Goal: Information Seeking & Learning: Learn about a topic

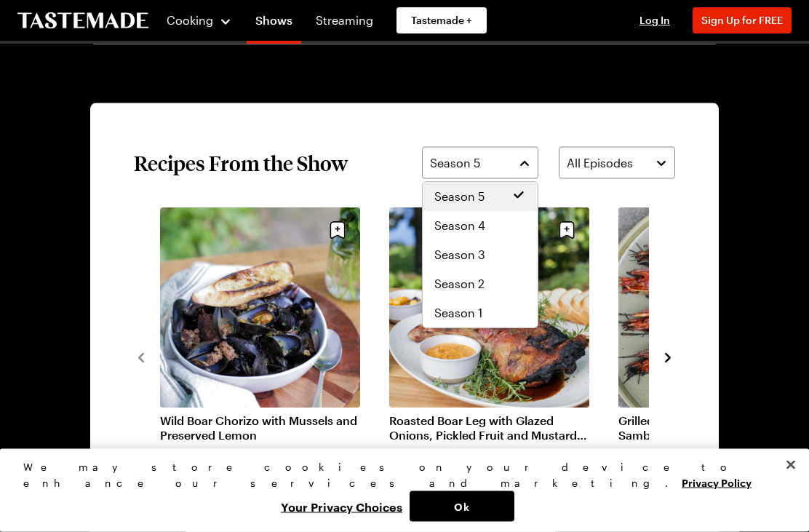
scroll to position [948, 0]
click at [507, 230] on div "Season 4" at bounding box center [480, 225] width 92 height 17
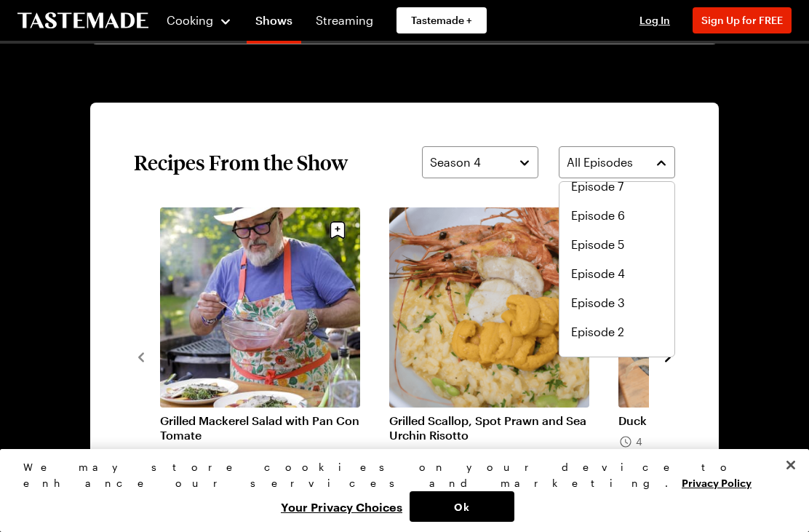
scroll to position [128, 0]
click at [618, 302] on span "Episode 3" at bounding box center [598, 301] width 54 height 17
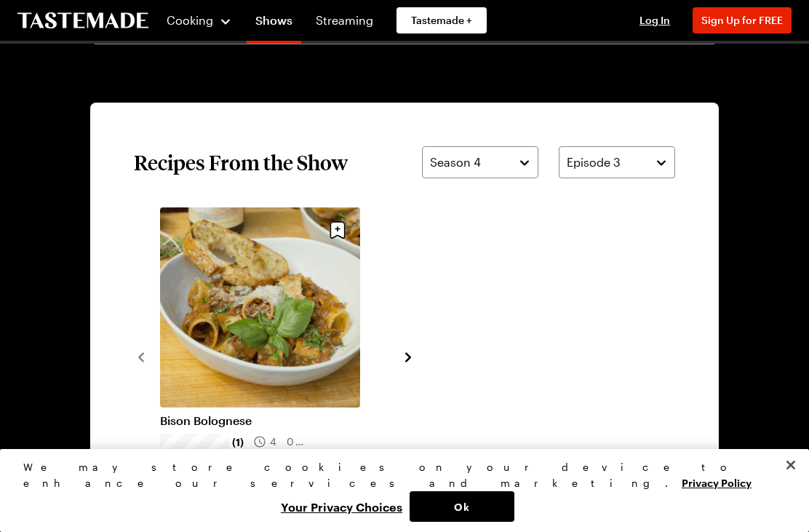
click at [219, 423] on link "Bison Bolognese" at bounding box center [260, 420] width 200 height 15
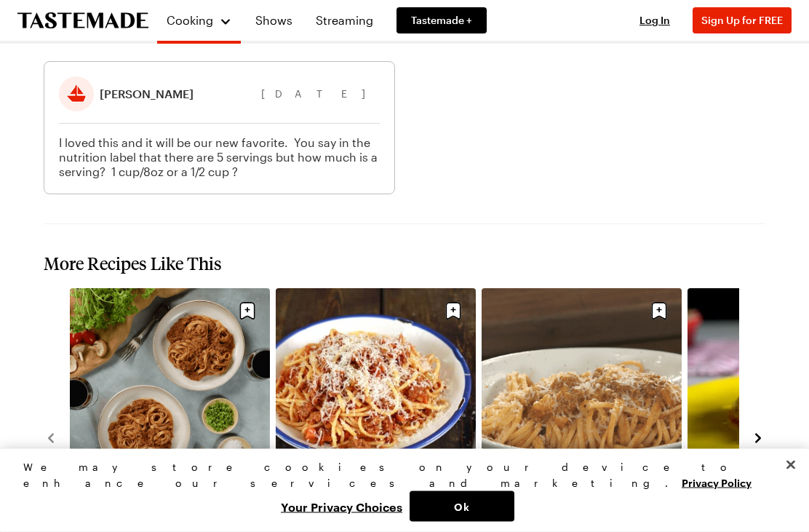
scroll to position [1833, 0]
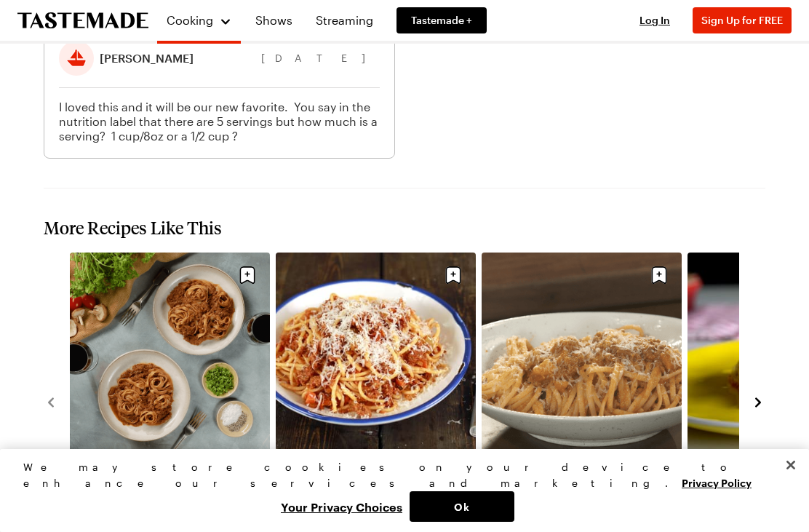
click at [124, 458] on link "Vegan Bolognese" at bounding box center [170, 465] width 200 height 15
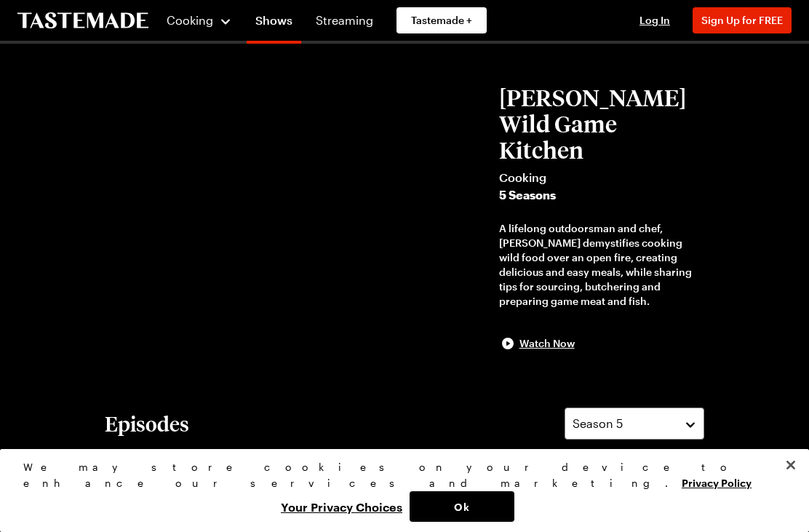
scroll to position [948, 0]
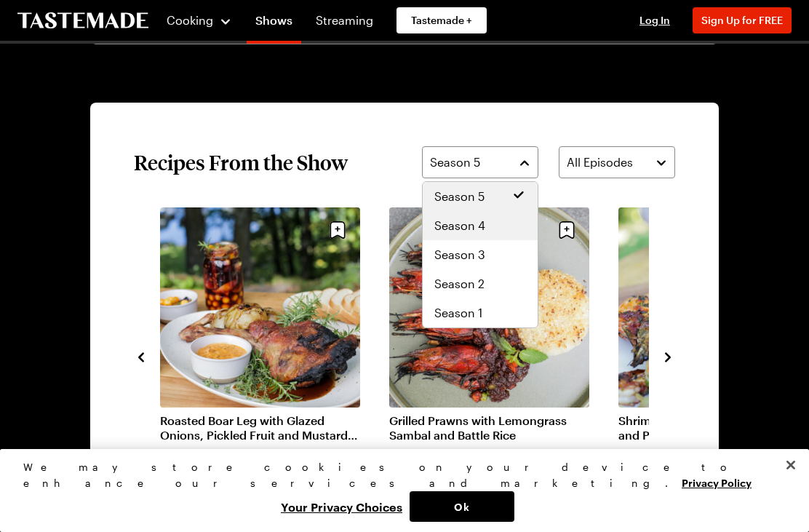
click at [443, 231] on span "Season 4" at bounding box center [459, 225] width 51 height 17
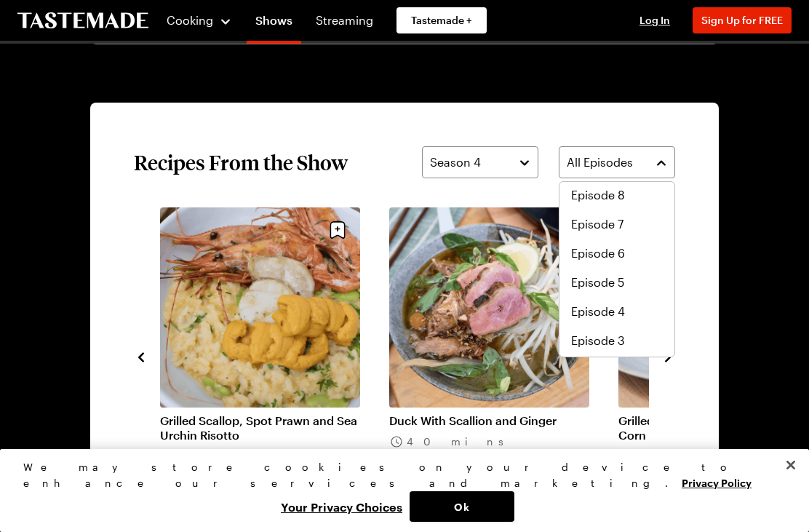
scroll to position [91, 0]
click at [584, 346] on span "Episode 3" at bounding box center [598, 338] width 54 height 17
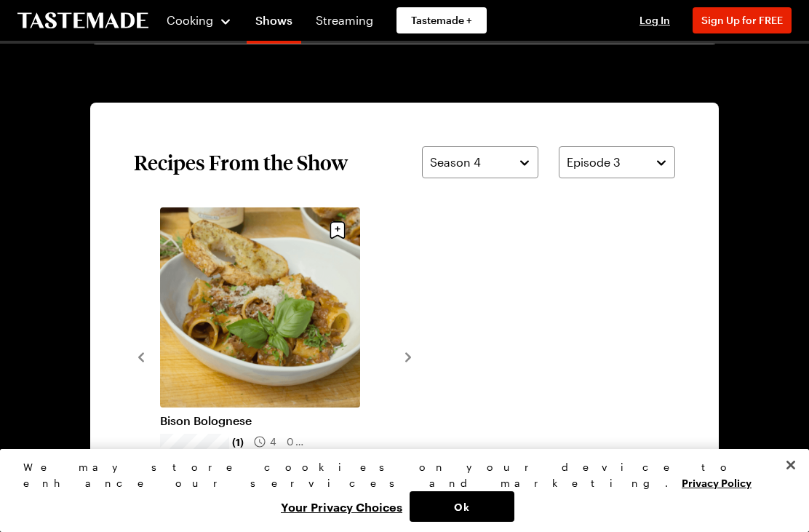
click at [421, 355] on div "Bison Bolognese (1) 40 mins" at bounding box center [404, 356] width 541 height 298
click at [407, 360] on icon "navigate to next item" at bounding box center [408, 356] width 6 height 9
click at [412, 363] on icon "navigate to next item" at bounding box center [408, 357] width 15 height 15
click at [138, 365] on icon "navigate to previous item" at bounding box center [141, 357] width 15 height 15
click at [127, 352] on section "Recipes From the Show Season 4 Episode 3 Bison Bolognese (1) 40 mins View All R…" at bounding box center [404, 356] width 629 height 507
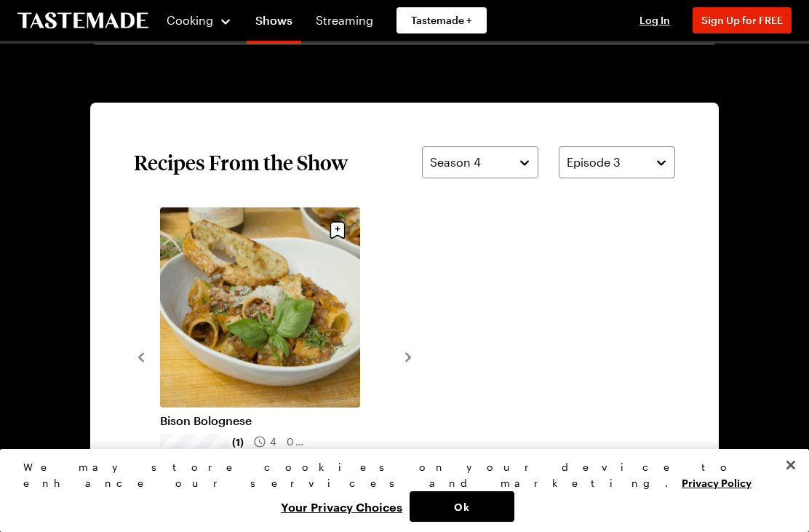
click at [397, 357] on div "Bison Bolognese (1) 40 mins" at bounding box center [404, 356] width 541 height 298
click at [400, 366] on div "Bison Bolognese (1) 40 mins" at bounding box center [404, 356] width 541 height 298
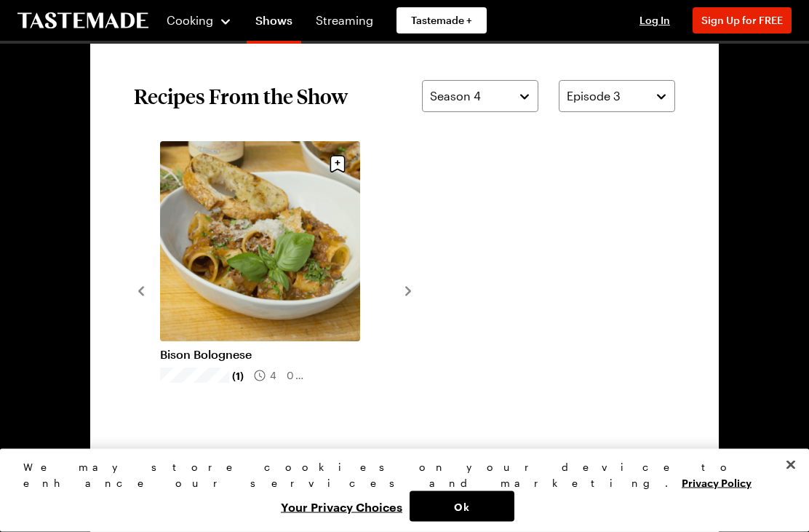
scroll to position [1025, 0]
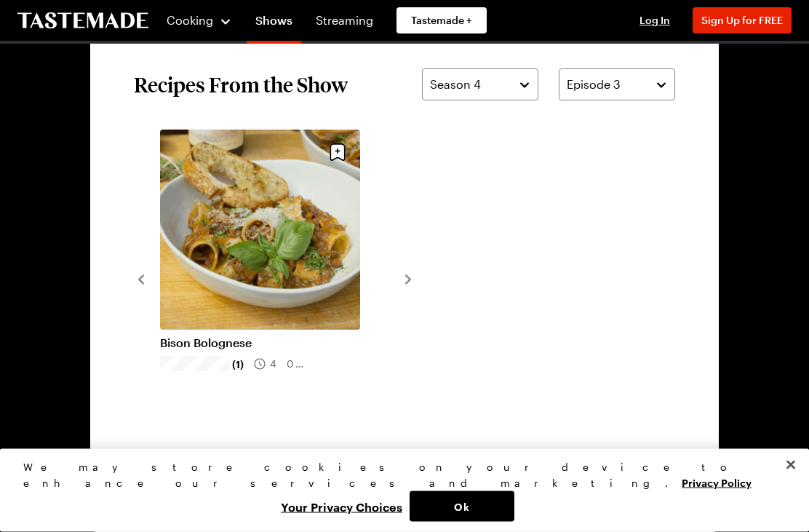
click at [384, 474] on span "View All Recipes From This Show" at bounding box center [405, 473] width 161 height 15
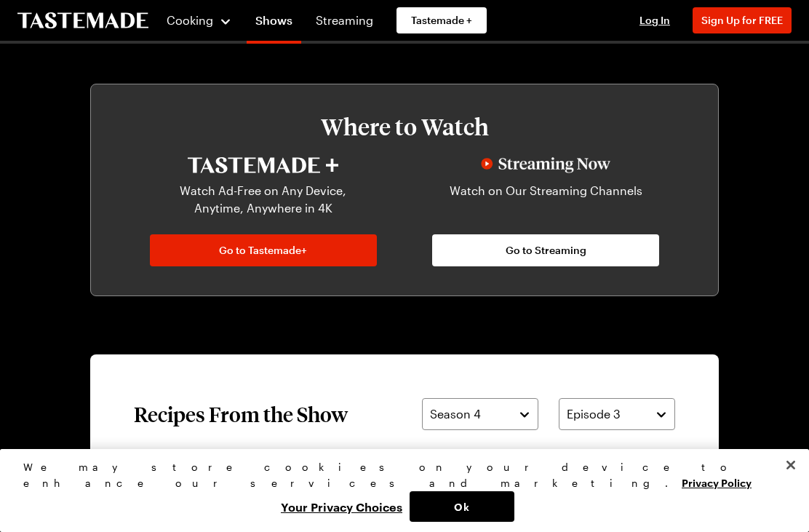
scroll to position [694, 0]
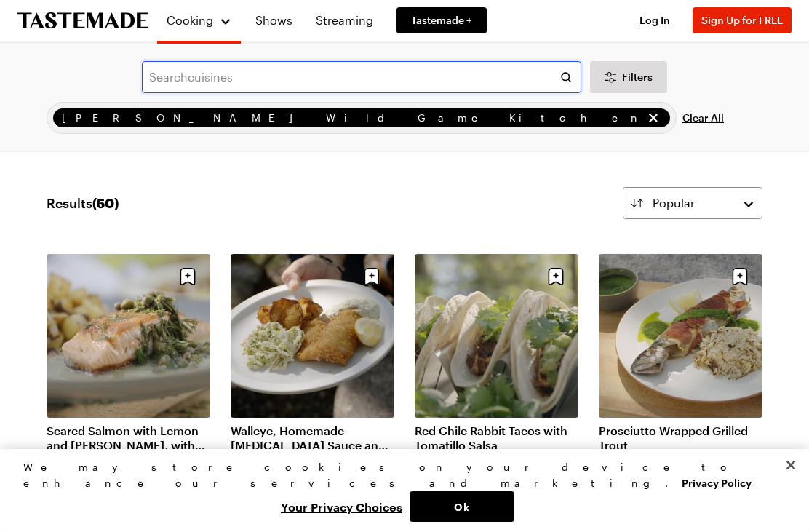
click at [178, 74] on input "text" at bounding box center [362, 77] width 440 height 32
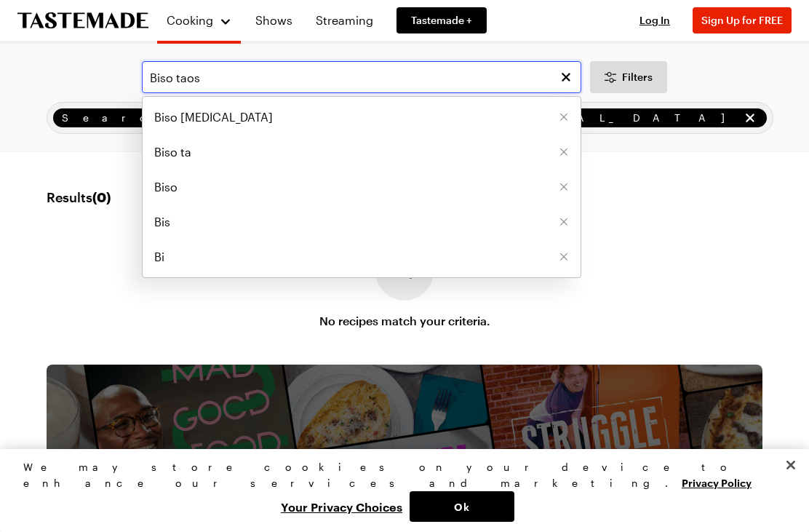
type input "Biso taos"
